Goal: Contribute content: Contribute content

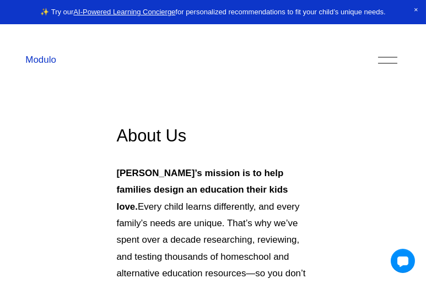
click at [372, 58] on div "Modulo" at bounding box center [198, 59] width 347 height 13
click at [393, 58] on div at bounding box center [387, 60] width 19 height 19
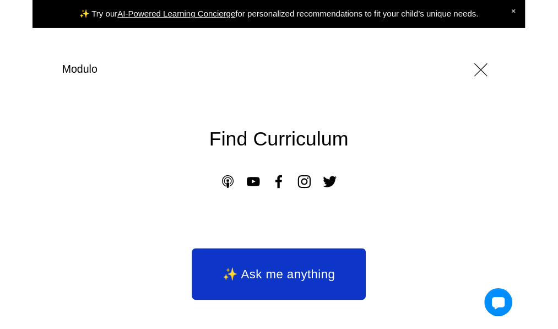
scroll to position [181, 0]
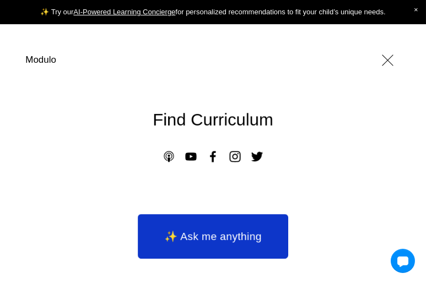
click at [239, 229] on link "✨ Ask me anything" at bounding box center [213, 236] width 150 height 45
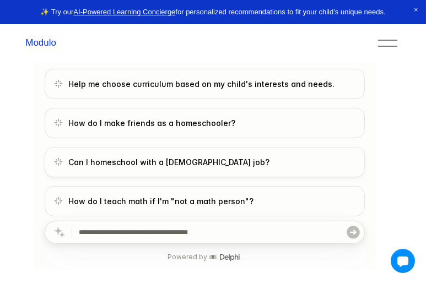
scroll to position [262, 0]
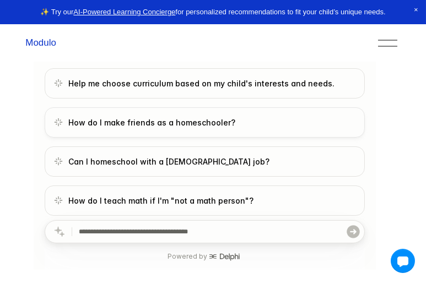
click at [209, 128] on link "How do I make friends as a homeschooler?" at bounding box center [204, 123] width 320 height 30
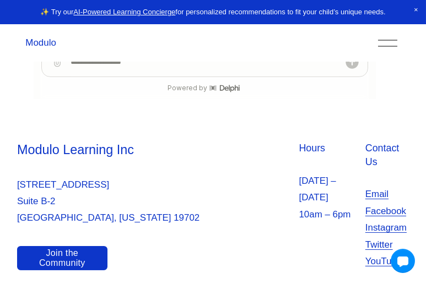
scroll to position [432, 0]
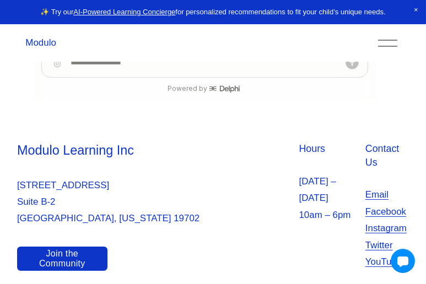
click at [394, 42] on div at bounding box center [387, 43] width 19 height 19
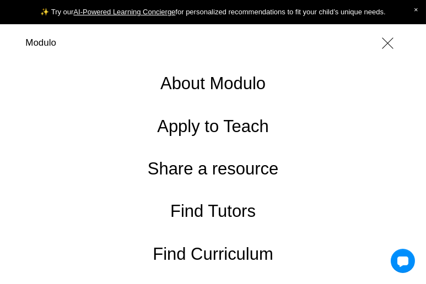
click at [242, 85] on link "About Modulo" at bounding box center [212, 83] width 105 height 17
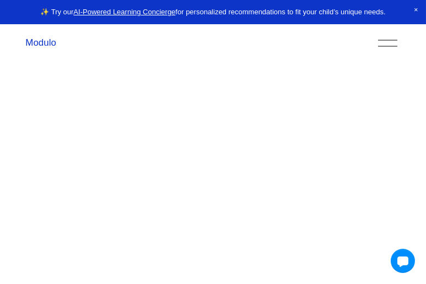
scroll to position [1142, 0]
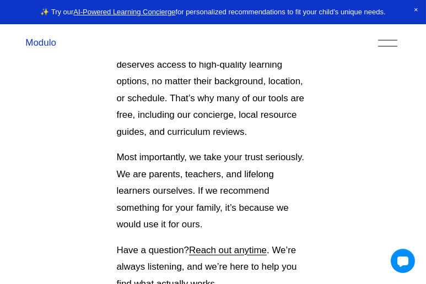
click at [396, 41] on div at bounding box center [387, 43] width 19 height 19
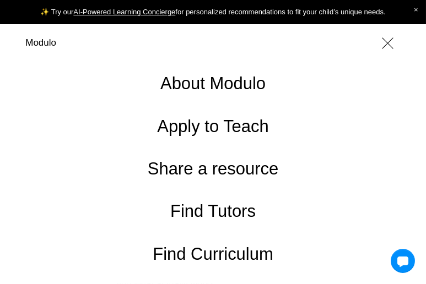
scroll to position [0, 0]
click at [387, 47] on div at bounding box center [387, 43] width 19 height 19
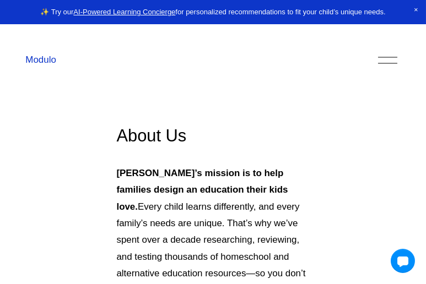
click at [389, 65] on div at bounding box center [387, 60] width 19 height 19
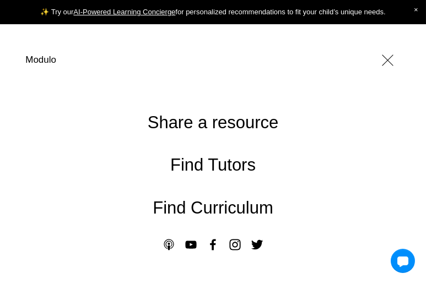
scroll to position [83, 0]
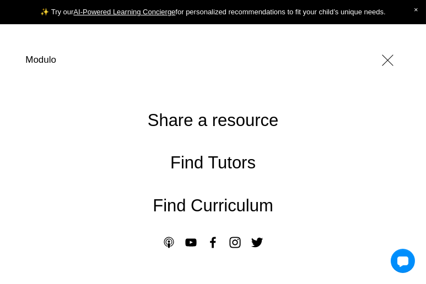
click at [385, 62] on div at bounding box center [387, 60] width 19 height 19
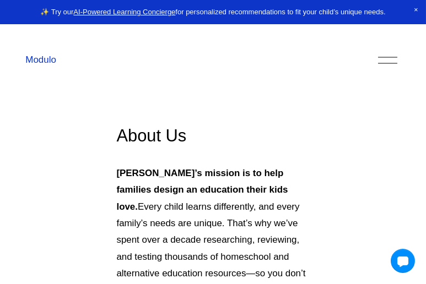
scroll to position [0, 0]
click at [401, 43] on div "Skip to Content Modulo About Modulo Apply to Teach Share a resource Find Tutors" at bounding box center [213, 60] width 426 height 72
click at [394, 65] on div at bounding box center [387, 60] width 19 height 19
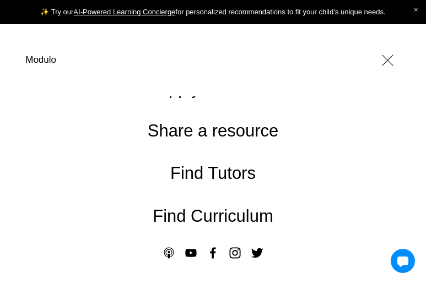
scroll to position [91, 0]
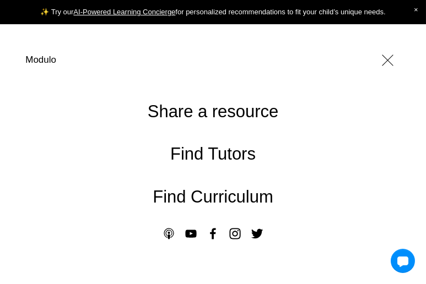
click at [240, 116] on link "Share a resource" at bounding box center [213, 112] width 131 height 17
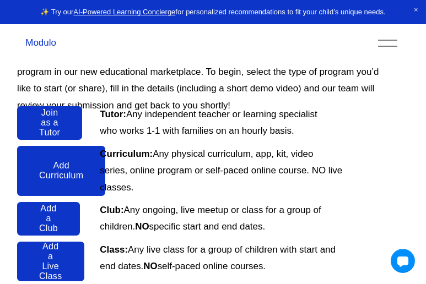
scroll to position [121, 0]
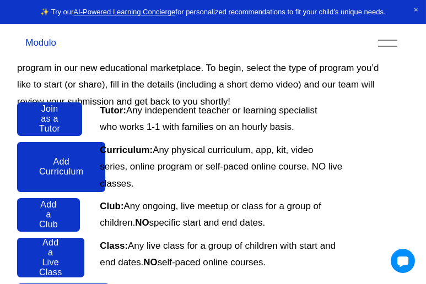
click at [50, 216] on link "Add a Club" at bounding box center [48, 215] width 63 height 34
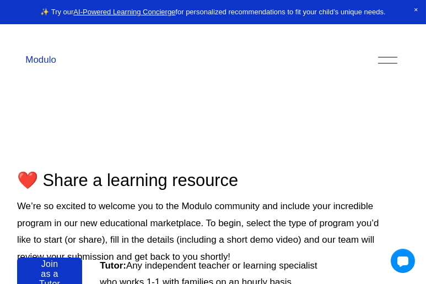
scroll to position [0, 0]
click at [385, 57] on div at bounding box center [387, 57] width 19 height 1
